Goal: Task Accomplishment & Management: Manage account settings

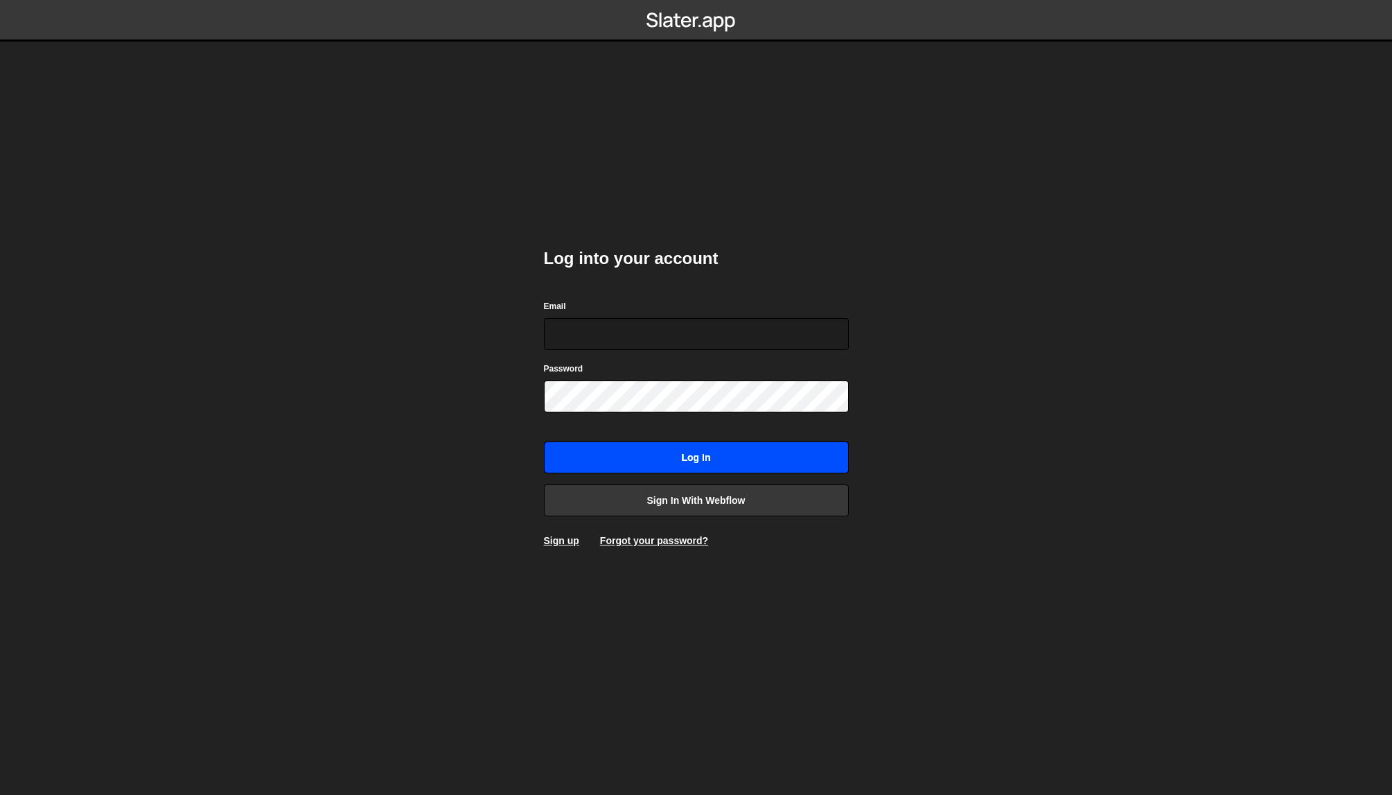
type input "[EMAIL_ADDRESS][DOMAIN_NAME]"
click at [746, 458] on input "Log in" at bounding box center [696, 457] width 305 height 32
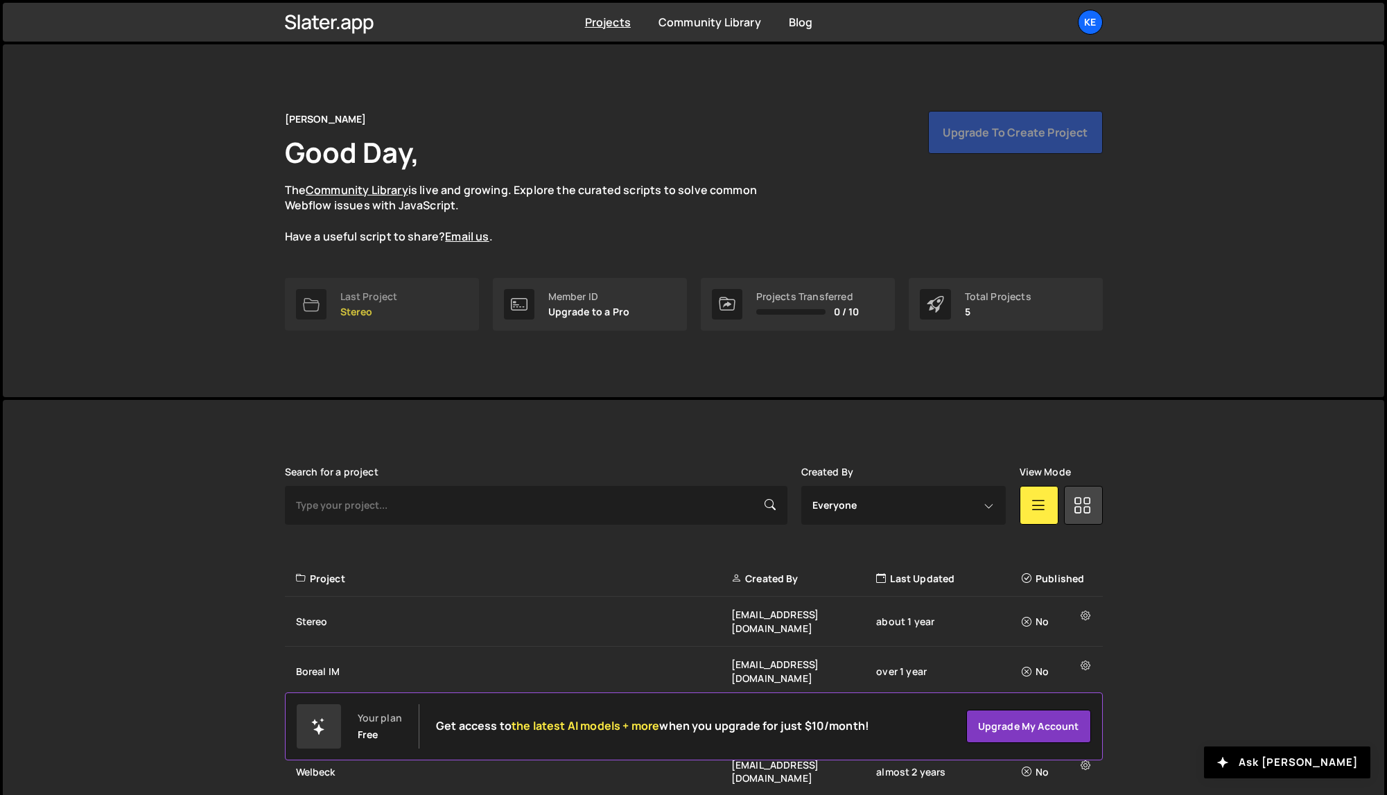
click at [361, 306] on p "Stereo" at bounding box center [369, 311] width 58 height 11
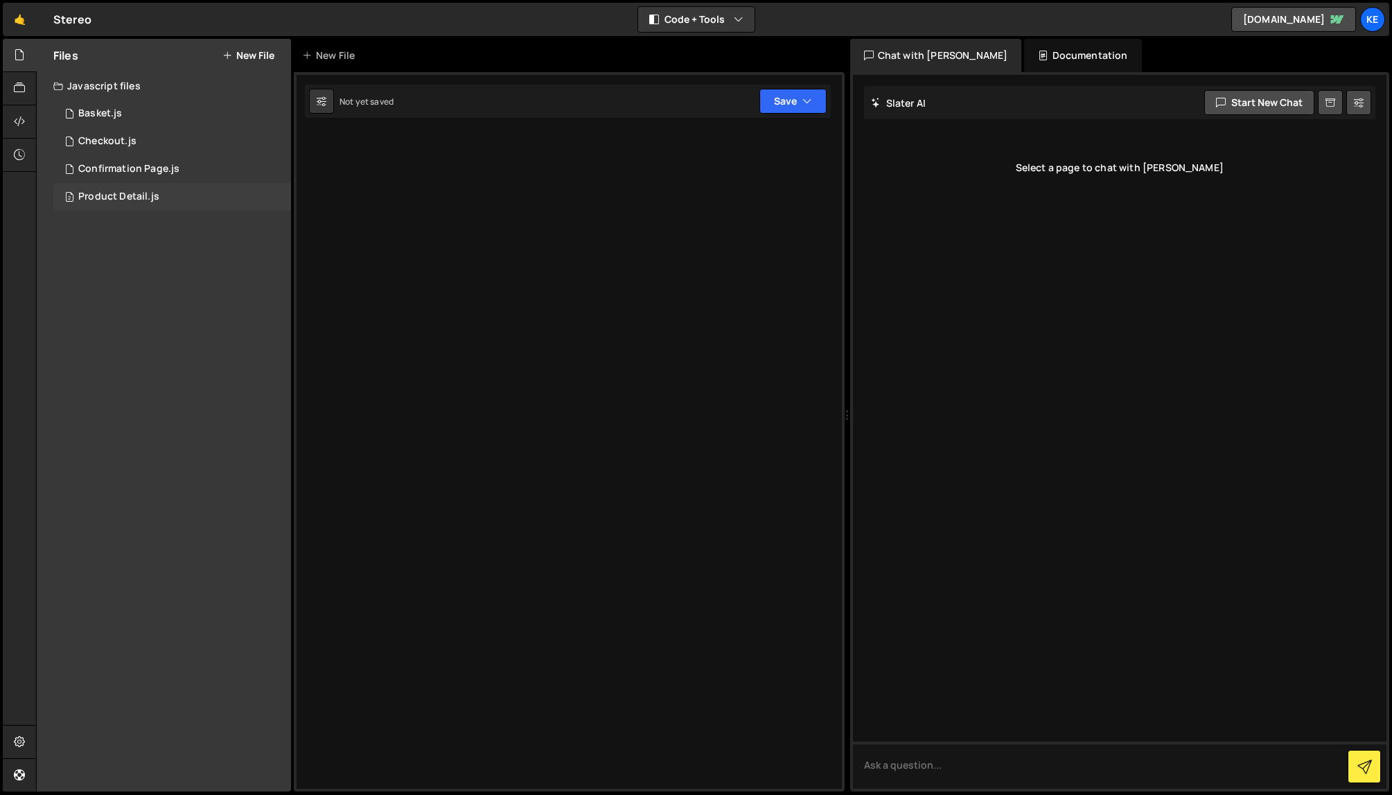
click at [122, 193] on div "Product Detail.js" at bounding box center [118, 197] width 81 height 12
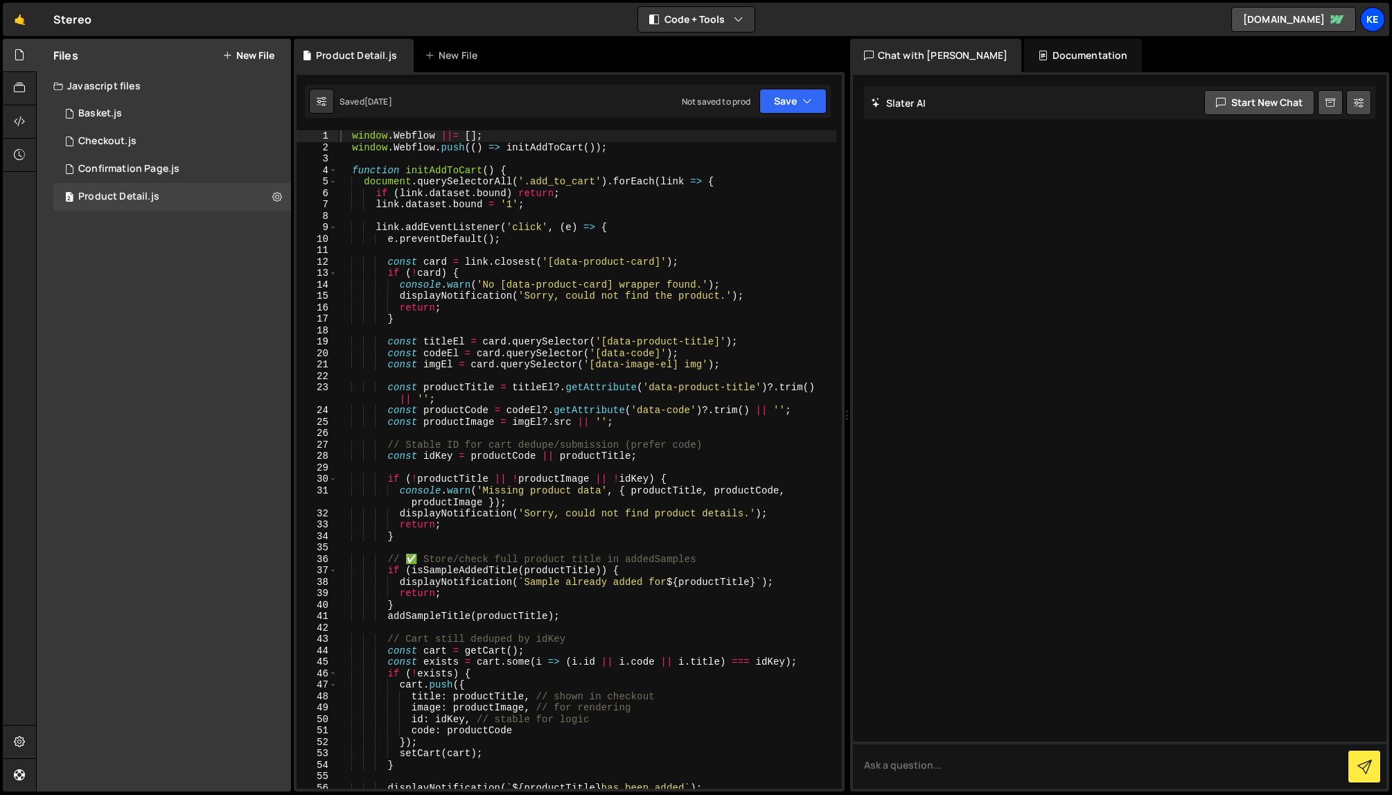
click at [1374, 18] on div "Ke" at bounding box center [1372, 19] width 25 height 25
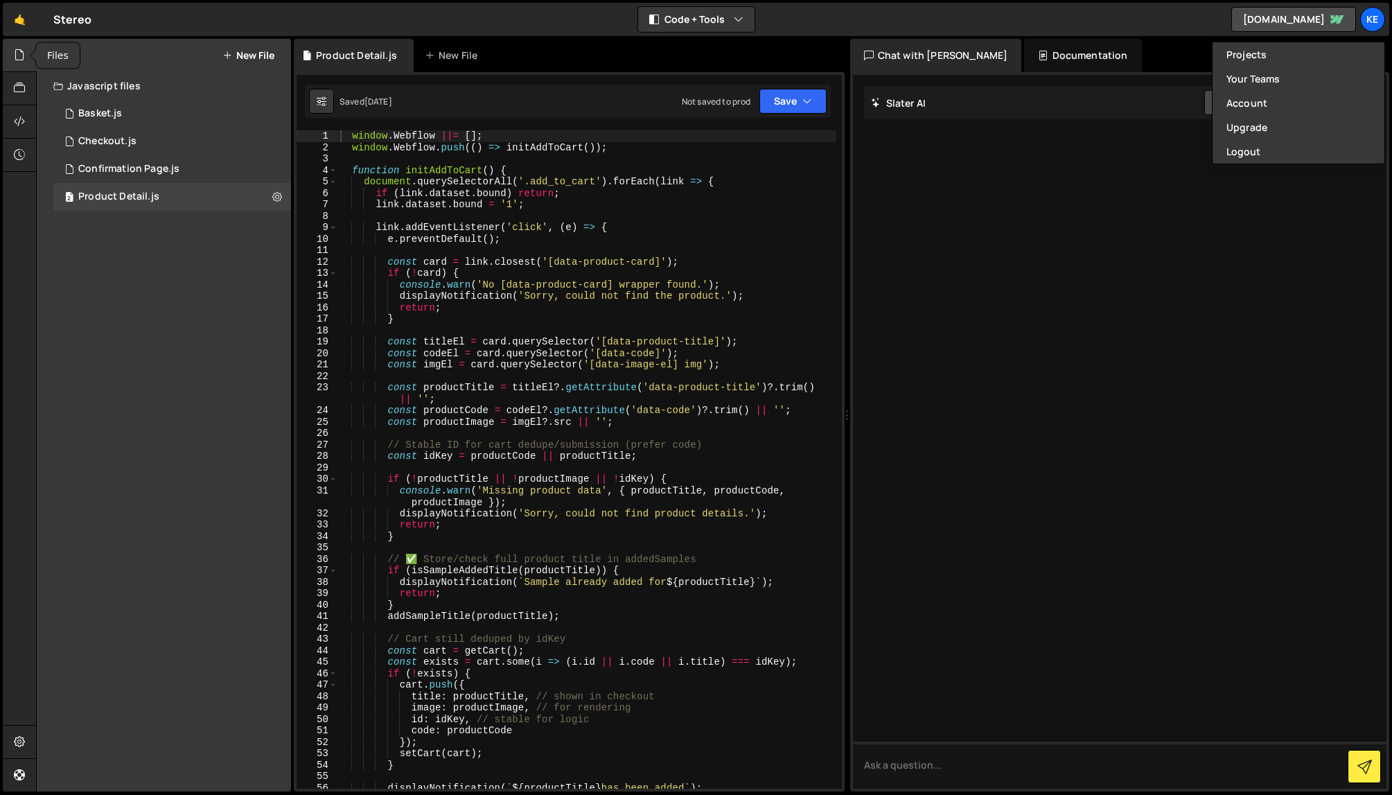
click at [24, 62] on div at bounding box center [20, 55] width 34 height 33
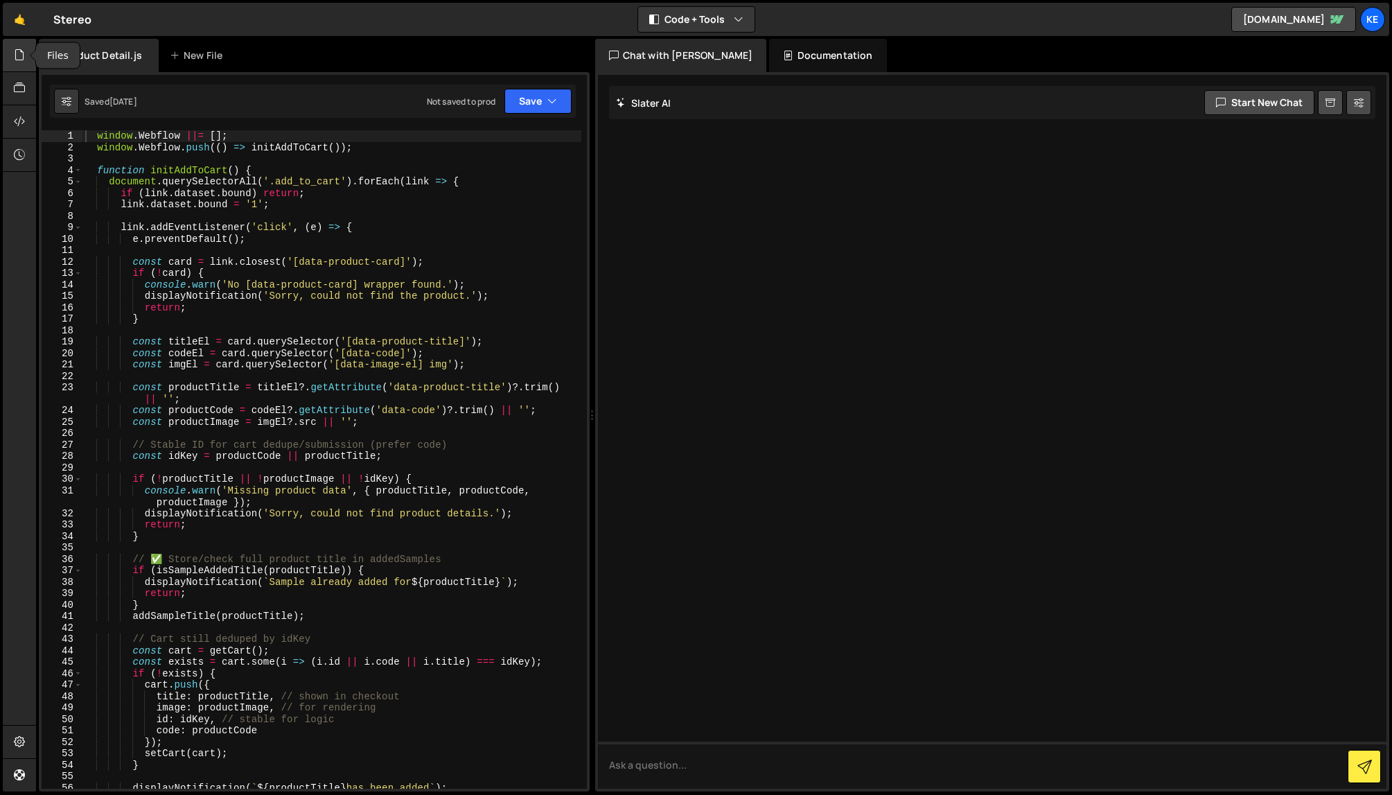
click at [24, 62] on icon at bounding box center [19, 54] width 11 height 15
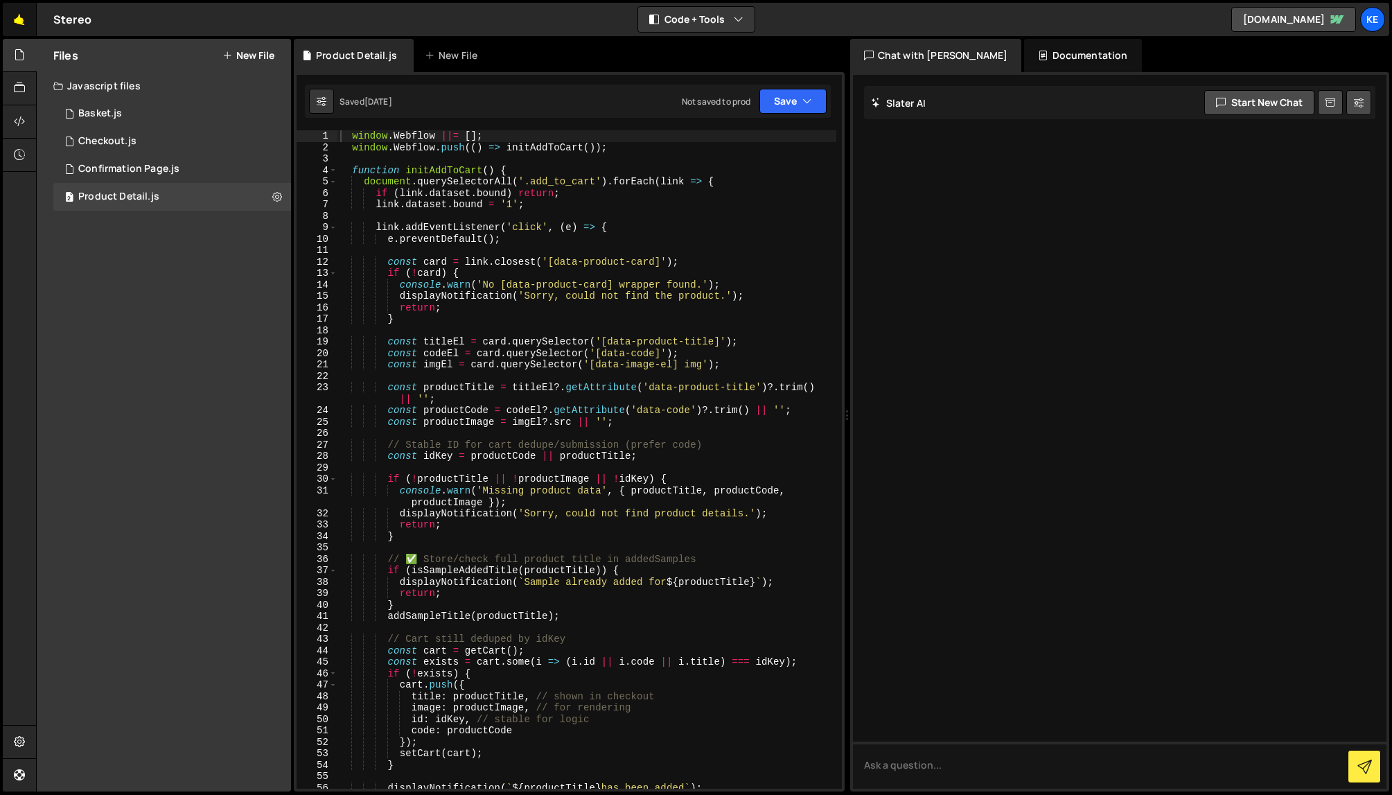
click at [23, 22] on link "🤙" at bounding box center [20, 19] width 34 height 33
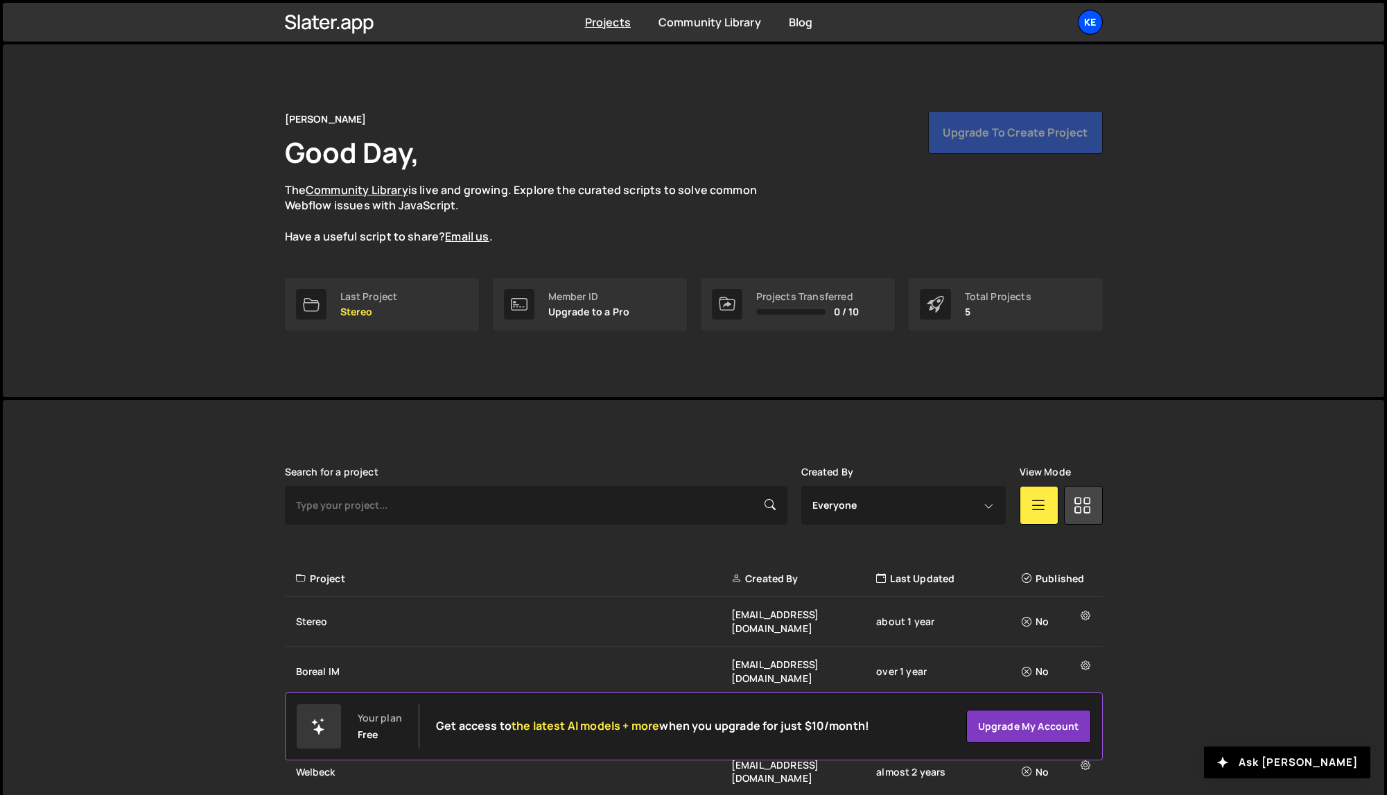
click at [1085, 22] on div "Ke" at bounding box center [1090, 22] width 25 height 25
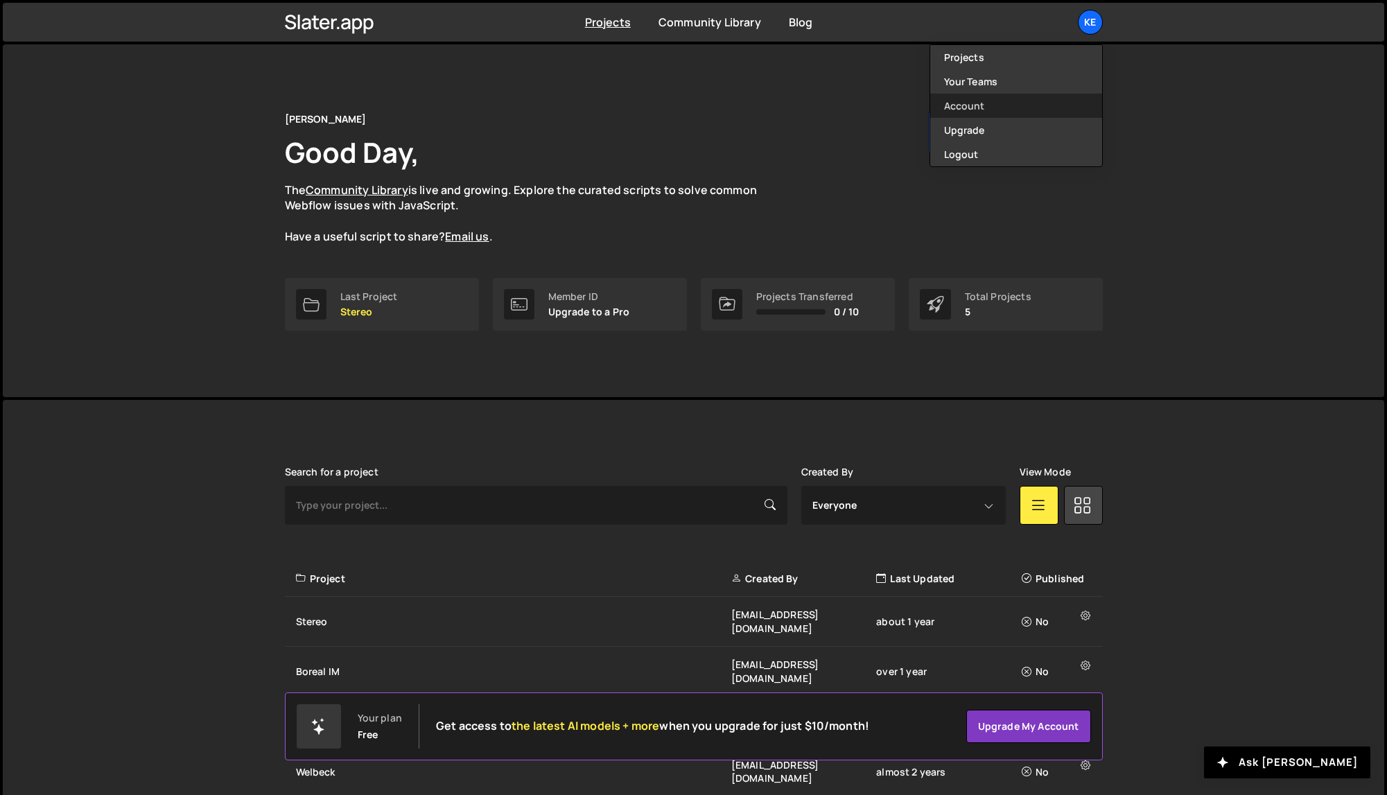
click at [971, 109] on link "Account" at bounding box center [1016, 106] width 172 height 24
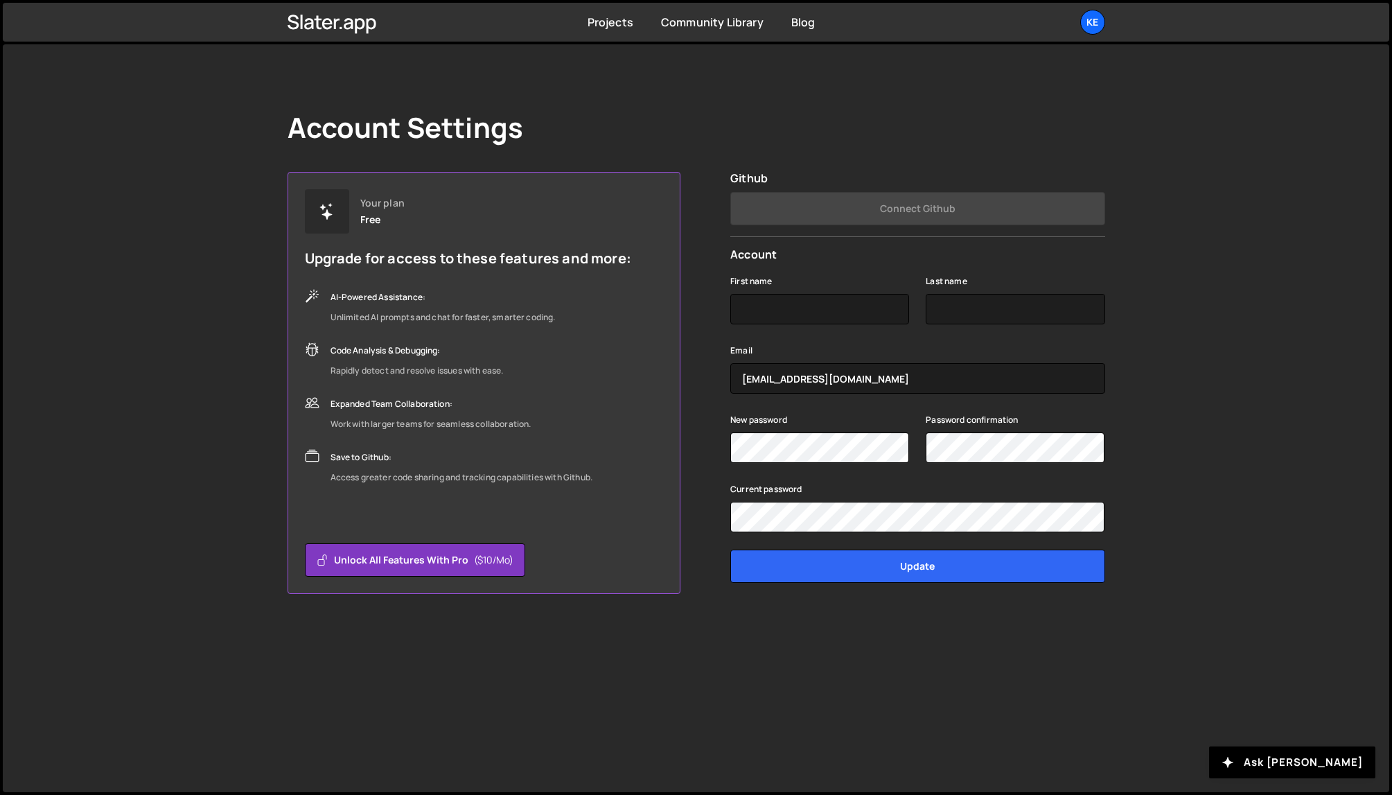
click at [1214, 550] on div "Account Settings Your plan Free Upgrade for access to these features and more: …" at bounding box center [696, 418] width 1387 height 748
click at [1088, 24] on div "Ke" at bounding box center [1092, 22] width 25 height 25
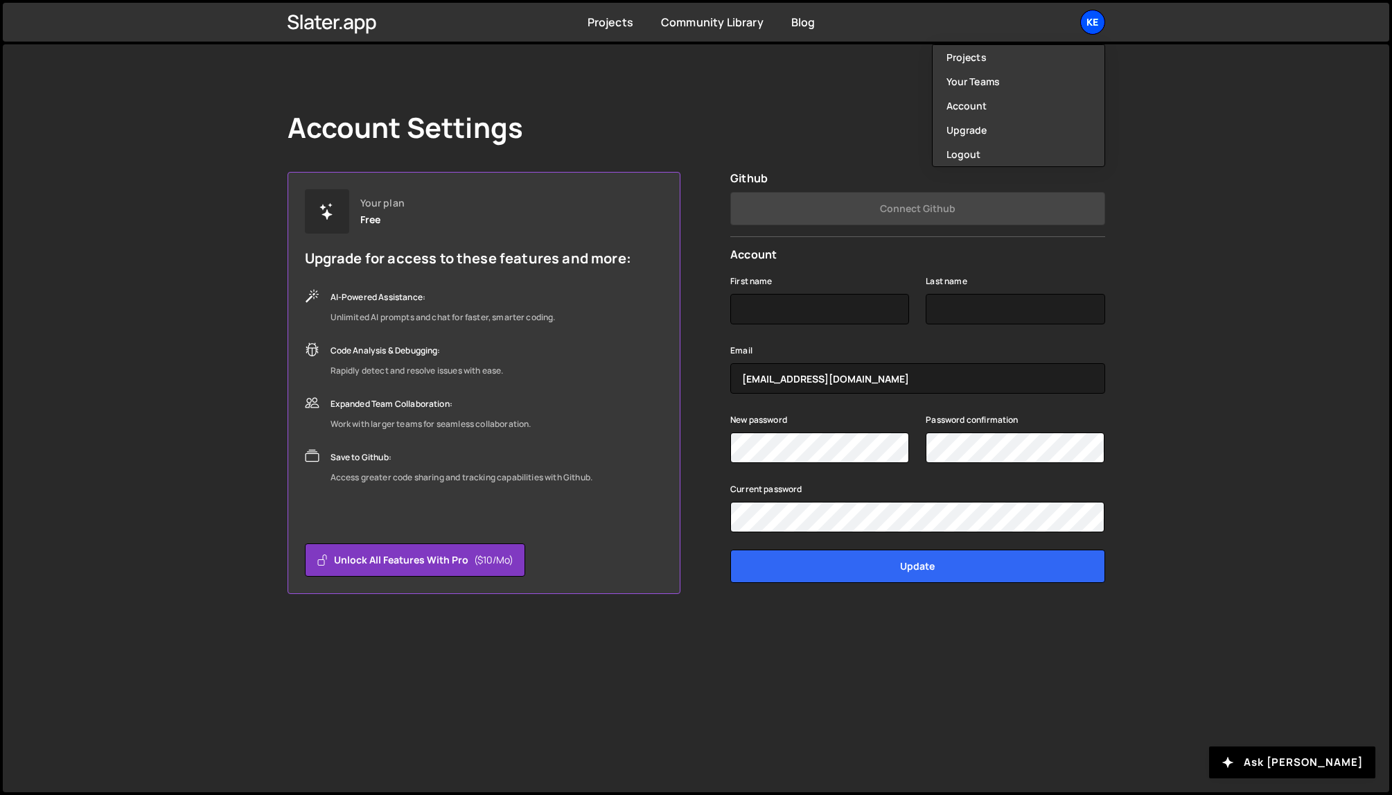
click at [1088, 24] on div "Ke" at bounding box center [1092, 22] width 25 height 25
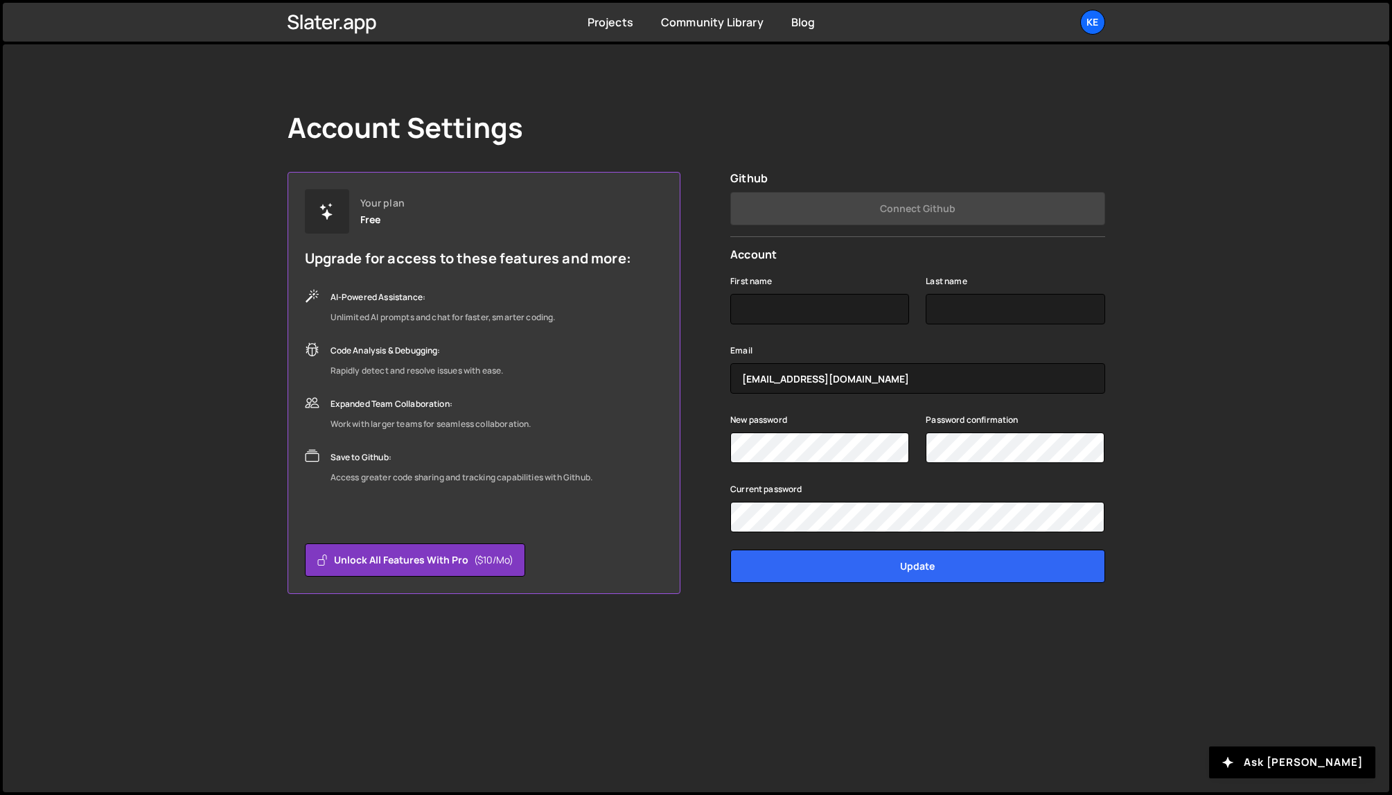
click at [855, 329] on div "First name Last name" at bounding box center [917, 306] width 374 height 69
click at [855, 322] on input "First name" at bounding box center [819, 309] width 179 height 30
type input "[PERSON_NAME]"
type input "Sutton"
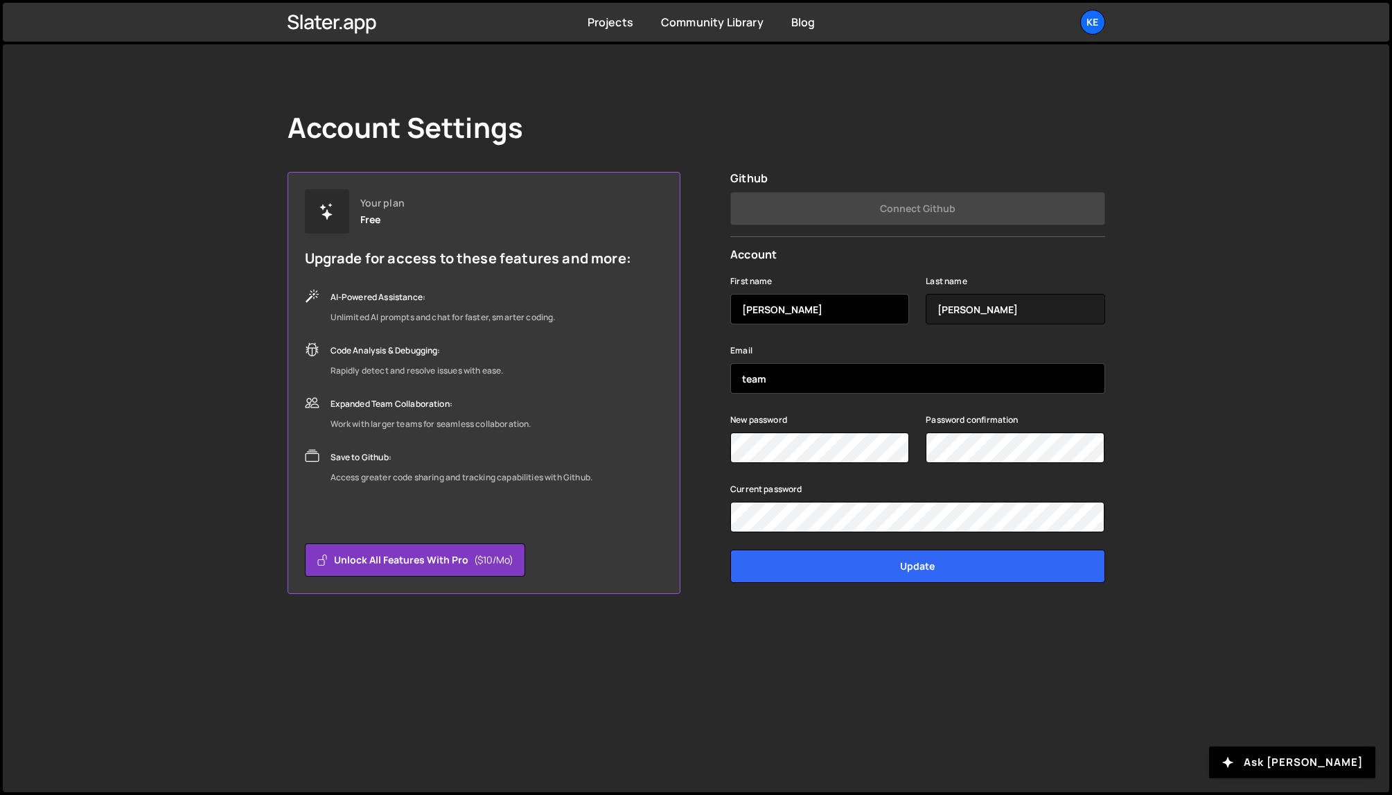
type input "team@easiserv.com"
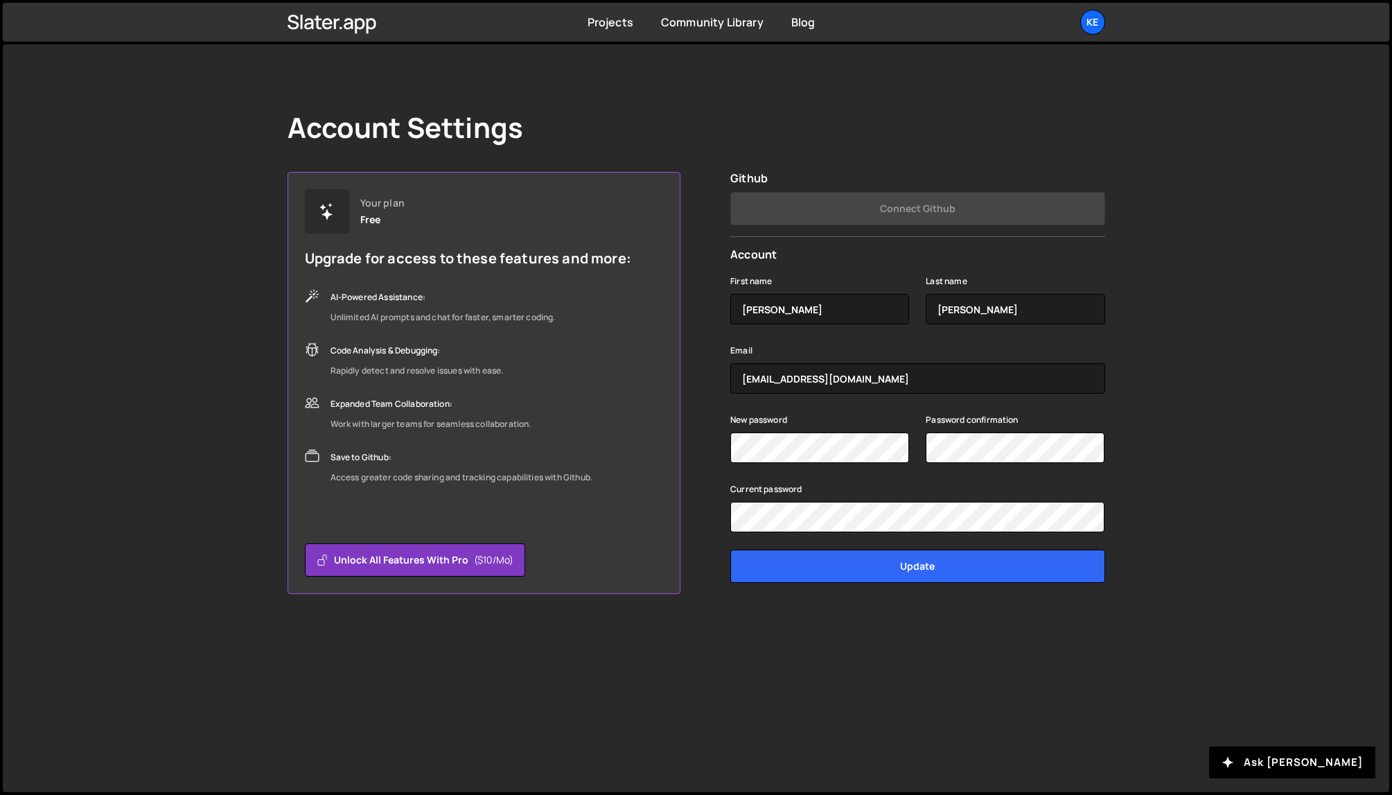
click at [1238, 448] on div "Account Settings Your plan Free Upgrade for access to these features and more: …" at bounding box center [696, 418] width 1387 height 748
click at [963, 560] on input "Update" at bounding box center [917, 566] width 374 height 33
